Goal: Task Accomplishment & Management: Manage account settings

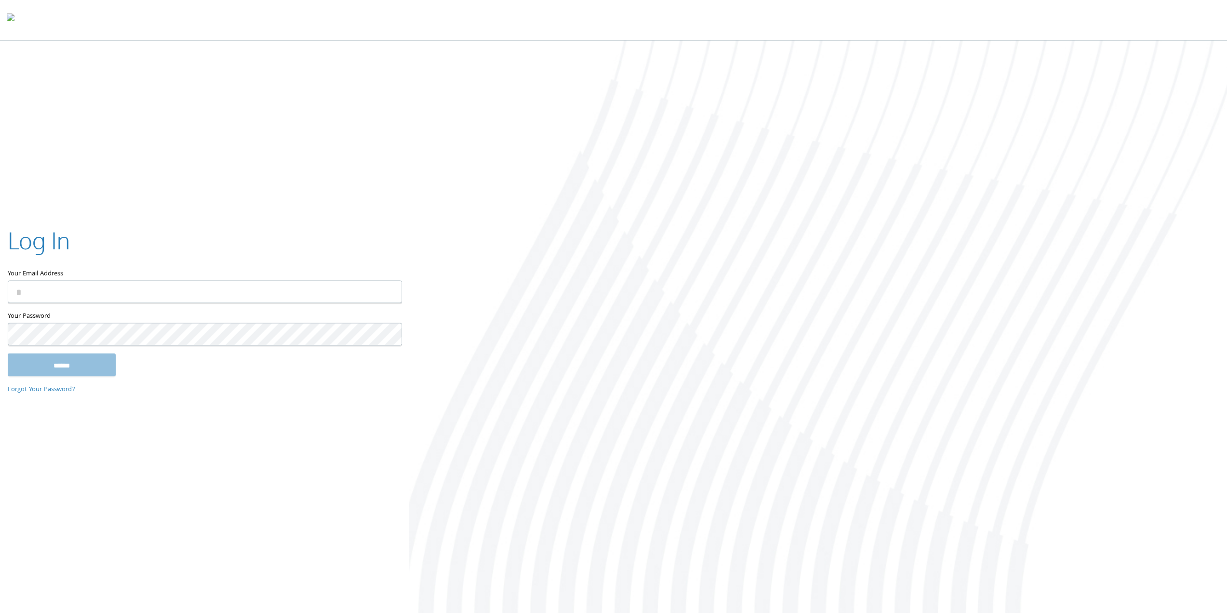
type input "**********"
click at [82, 363] on input "******" at bounding box center [62, 364] width 108 height 23
type input "**********"
click at [65, 365] on input "******" at bounding box center [62, 364] width 108 height 23
